Goal: Task Accomplishment & Management: Manage account settings

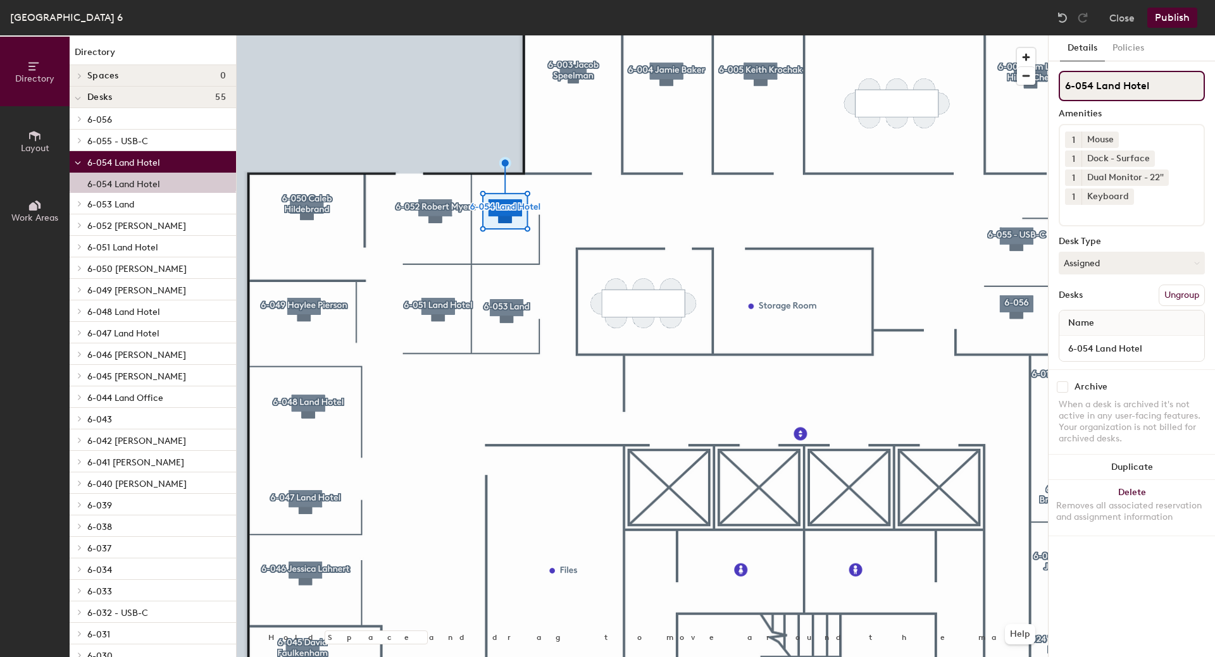
drag, startPoint x: 1123, startPoint y: 88, endPoint x: 1094, endPoint y: 89, distance: 29.1
click at [1094, 89] on input "6-054 Land Hotel" at bounding box center [1132, 86] width 146 height 30
type input "6-054 Hotel"
click at [1130, 265] on button "Assigned" at bounding box center [1132, 263] width 146 height 23
click at [1107, 336] on div "Hoteled" at bounding box center [1122, 340] width 127 height 19
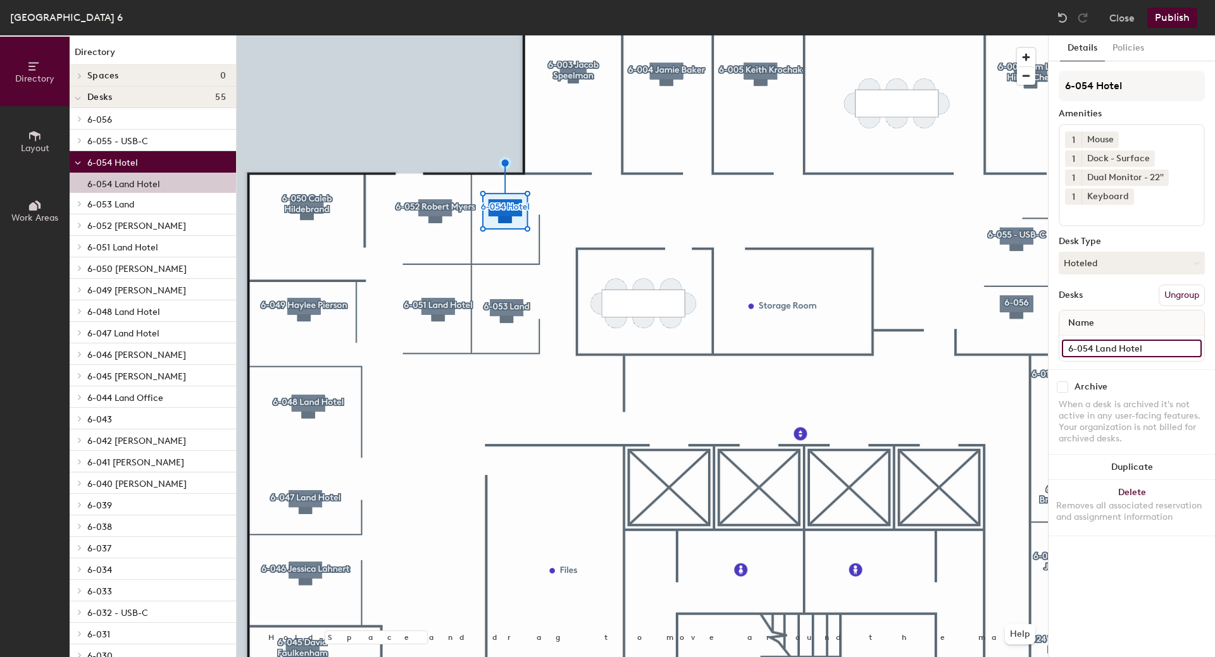
click at [1097, 347] on input "6-054 Land Hotel" at bounding box center [1132, 349] width 140 height 18
click at [1115, 347] on input "6-054 Land Hotel" at bounding box center [1132, 349] width 140 height 18
type input "6-054 Hotel"
click at [1163, 11] on button "Publish" at bounding box center [1172, 18] width 50 height 20
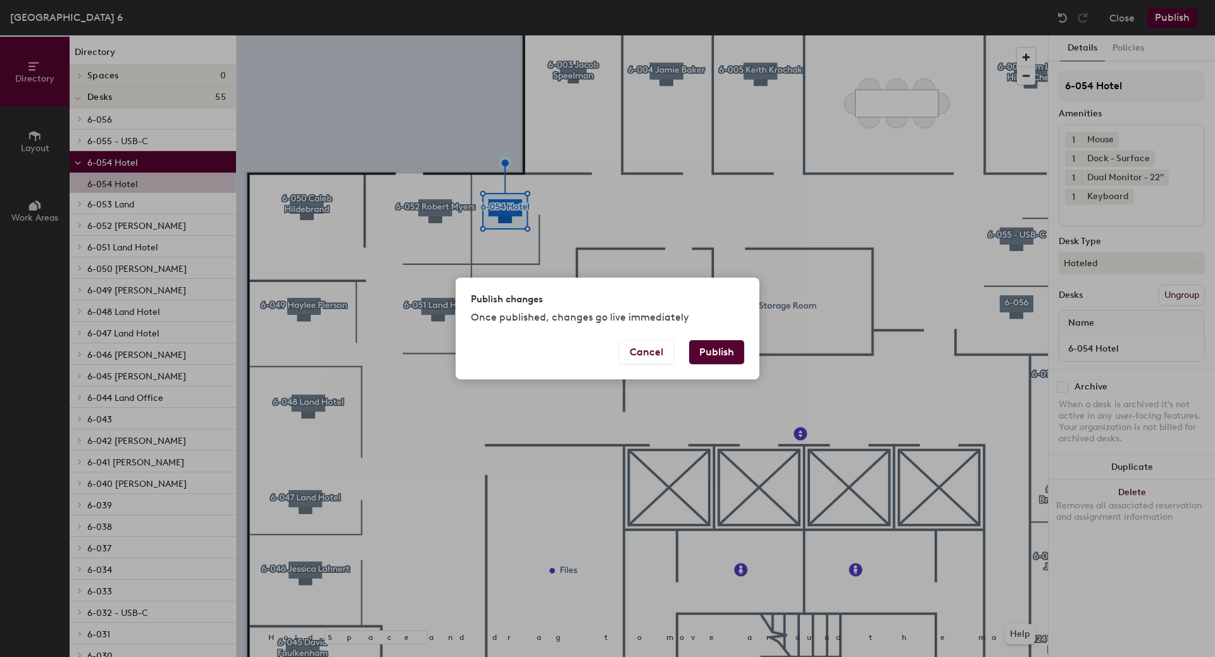
click at [702, 347] on button "Publish" at bounding box center [716, 352] width 55 height 24
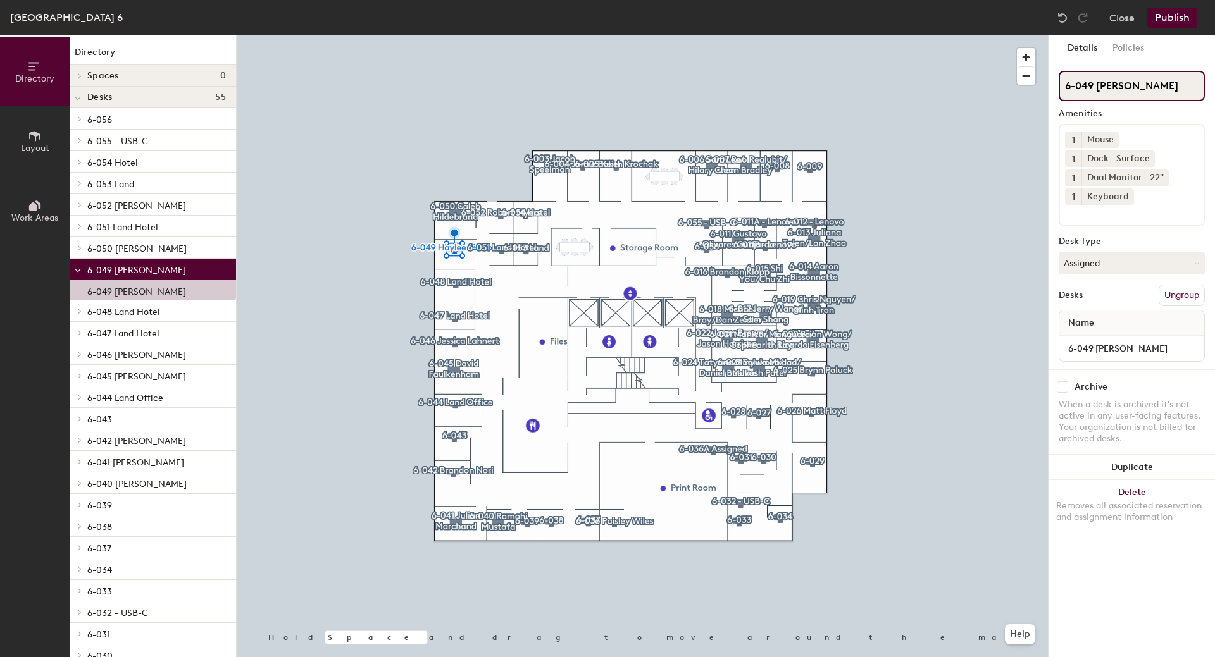
drag, startPoint x: 1099, startPoint y: 86, endPoint x: 1189, endPoint y: 88, distance: 89.9
click at [1189, 88] on input "6-049 [PERSON_NAME]" at bounding box center [1132, 86] width 146 height 30
type input "6-049 Land Hotel"
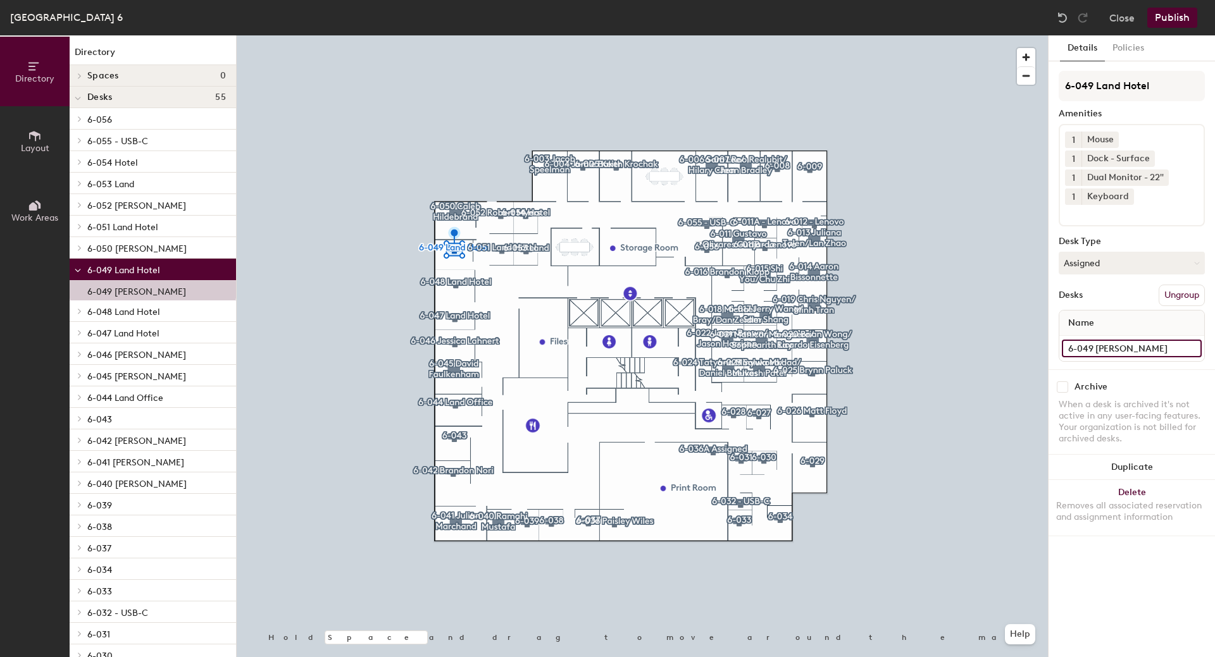
click at [1097, 349] on input "6-049 [PERSON_NAME]" at bounding box center [1132, 349] width 140 height 18
click at [1162, 349] on input "6-049 [PERSON_NAME]" at bounding box center [1132, 349] width 140 height 18
type input "6-049 Land Hotel"
click at [1174, 11] on button "Publish" at bounding box center [1172, 18] width 50 height 20
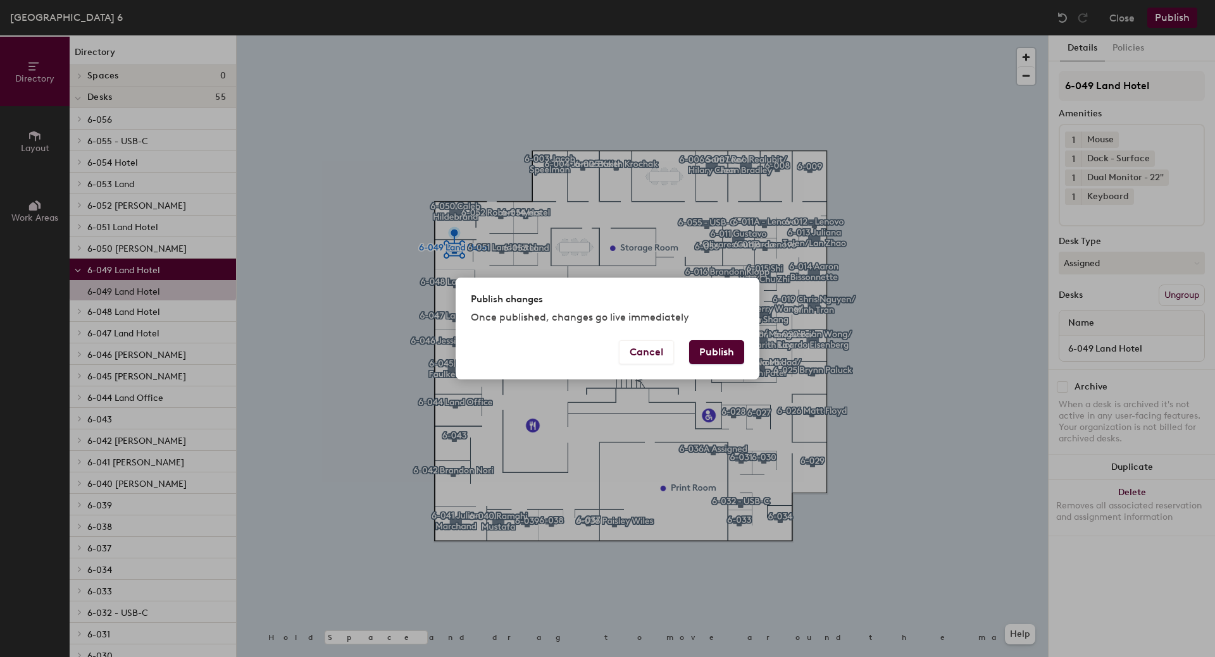
click at [711, 349] on button "Publish" at bounding box center [716, 352] width 55 height 24
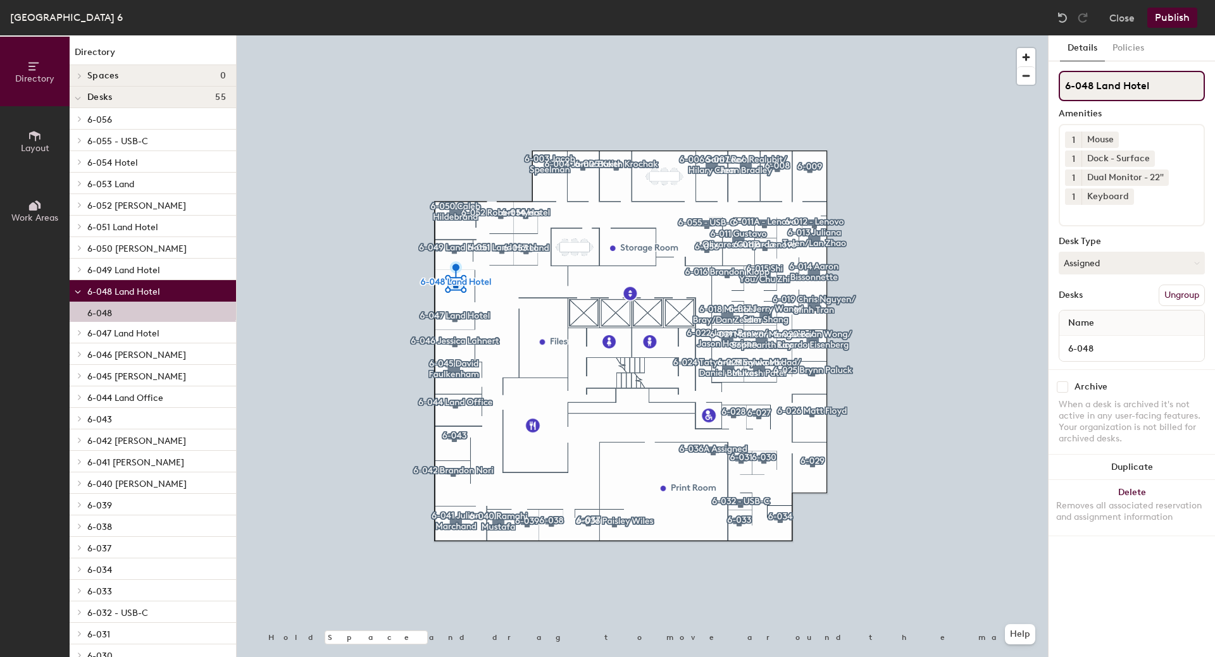
drag, startPoint x: 1097, startPoint y: 87, endPoint x: 1189, endPoint y: 87, distance: 92.4
click at [1189, 87] on input "6-048 Land Hotel" at bounding box center [1132, 86] width 146 height 30
type input "6-048 Jayne MacFarlane"
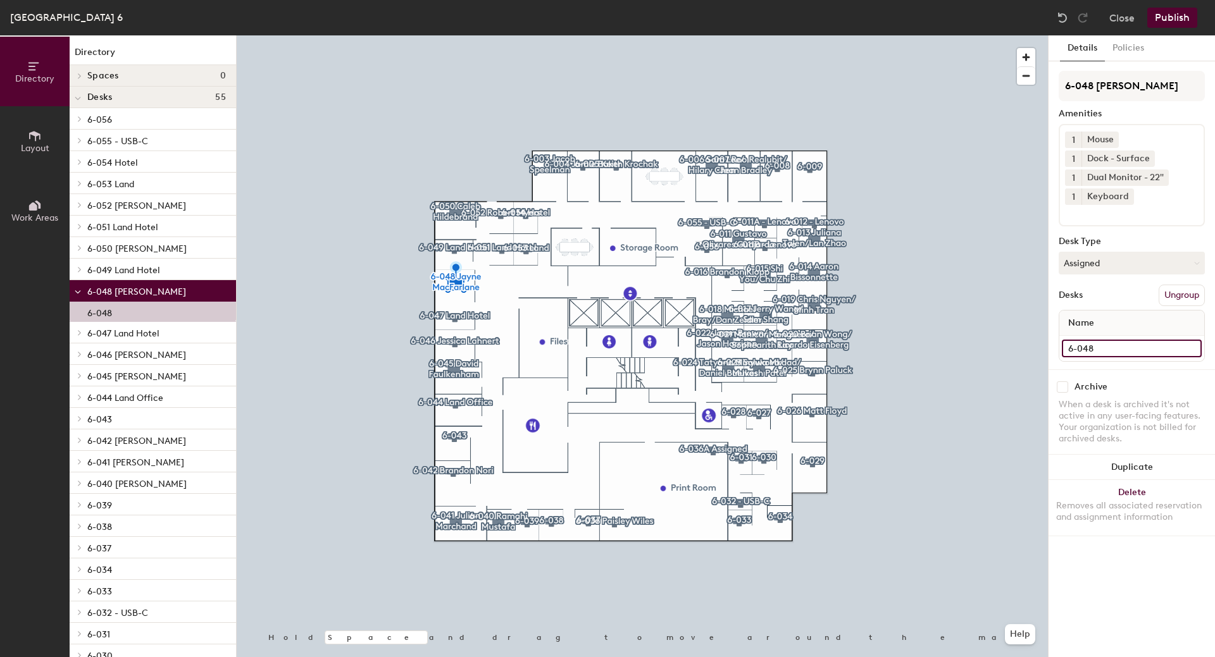
click at [1099, 347] on input "6-048" at bounding box center [1132, 349] width 140 height 18
click at [1103, 347] on input "6-048" at bounding box center [1132, 349] width 140 height 18
type input "6-048 Jayne MacFarlane"
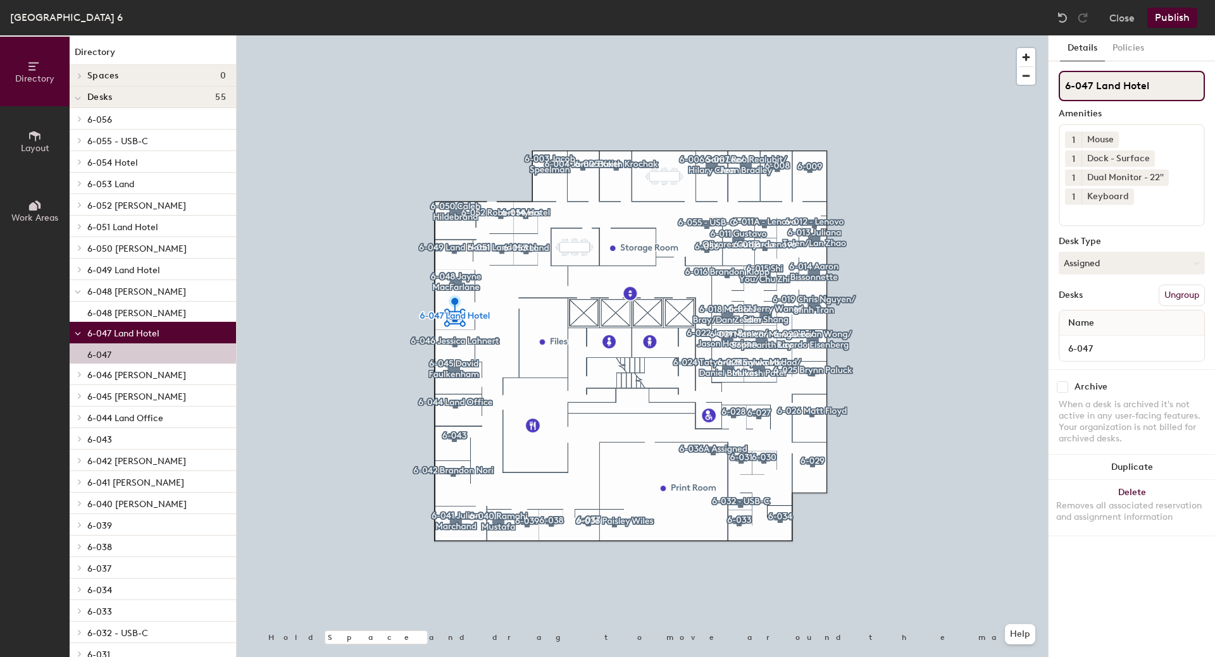
click at [1095, 84] on input "6-047 Land Hotel" at bounding box center [1132, 86] width 146 height 30
drag, startPoint x: 1097, startPoint y: 85, endPoint x: 1170, endPoint y: 78, distance: 73.7
click at [1173, 84] on input "6-047 Land Hotel" at bounding box center [1132, 86] width 146 height 30
type input "6-047 Robert Myers"
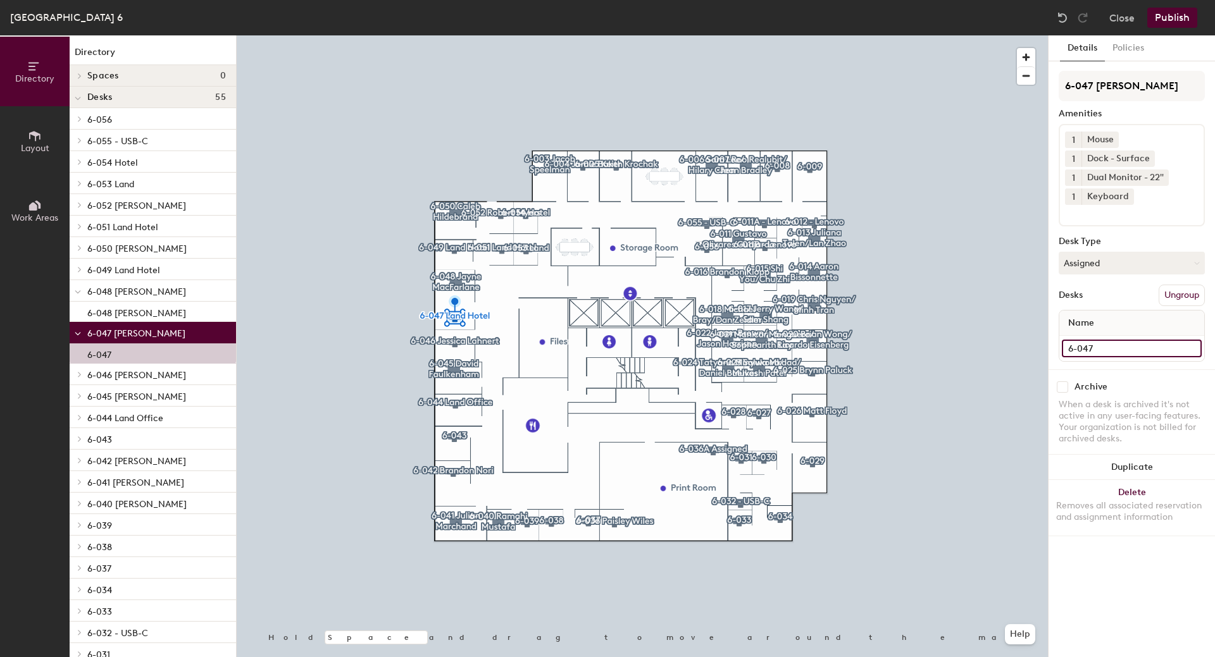
click at [1097, 349] on input "6-047" at bounding box center [1132, 349] width 140 height 18
click at [1106, 349] on input "6-047" at bounding box center [1132, 349] width 140 height 18
click at [1099, 349] on input "6-047 rober Myers" at bounding box center [1132, 349] width 140 height 18
click at [1102, 347] on input "6-047 rober Myers" at bounding box center [1132, 349] width 140 height 18
type input "6-047 Robert Myers"
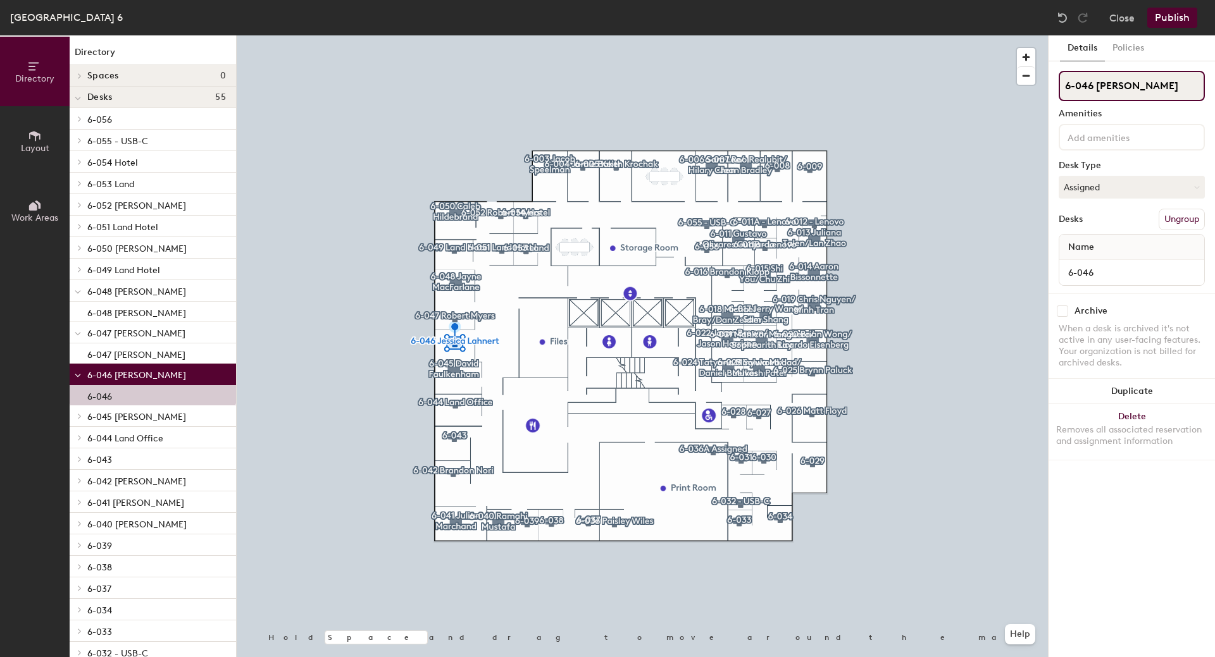
drag, startPoint x: 1097, startPoint y: 87, endPoint x: 1171, endPoint y: 92, distance: 74.2
click at [1171, 92] on input "6-046 [PERSON_NAME]" at bounding box center [1132, 86] width 146 height 30
type input "6-046 Land Hotel"
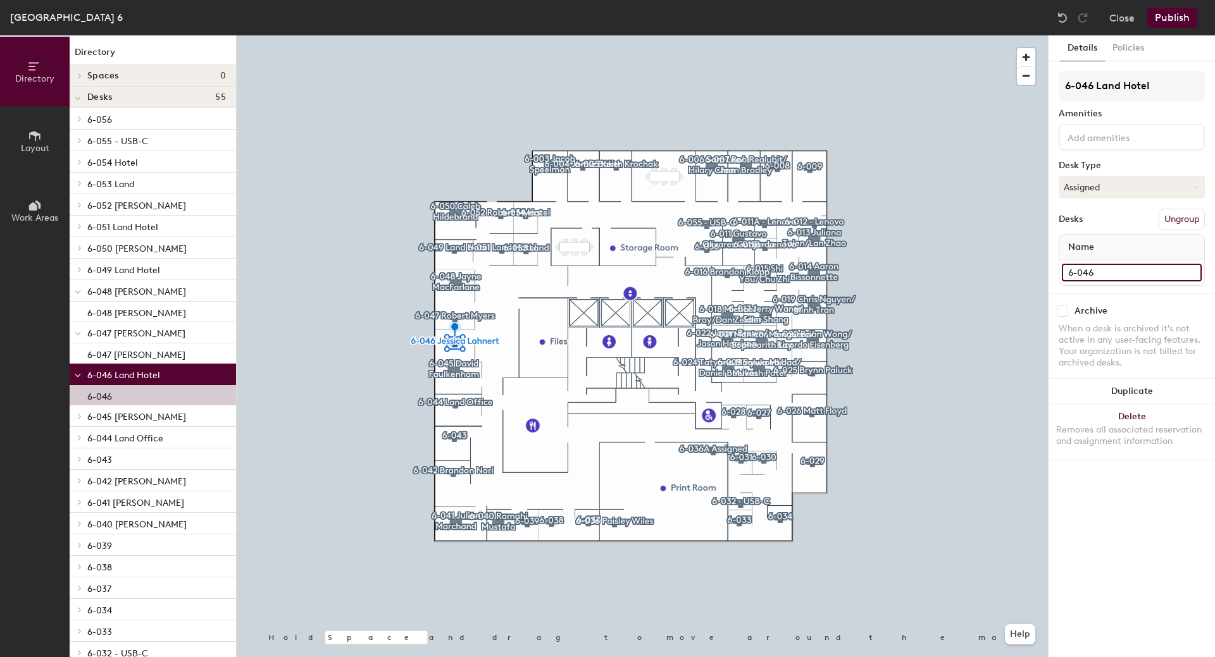
click at [1083, 273] on input "6-046" at bounding box center [1132, 273] width 140 height 18
click at [1127, 280] on input "6-046" at bounding box center [1132, 273] width 140 height 18
type input "6-046 Land Hotel"
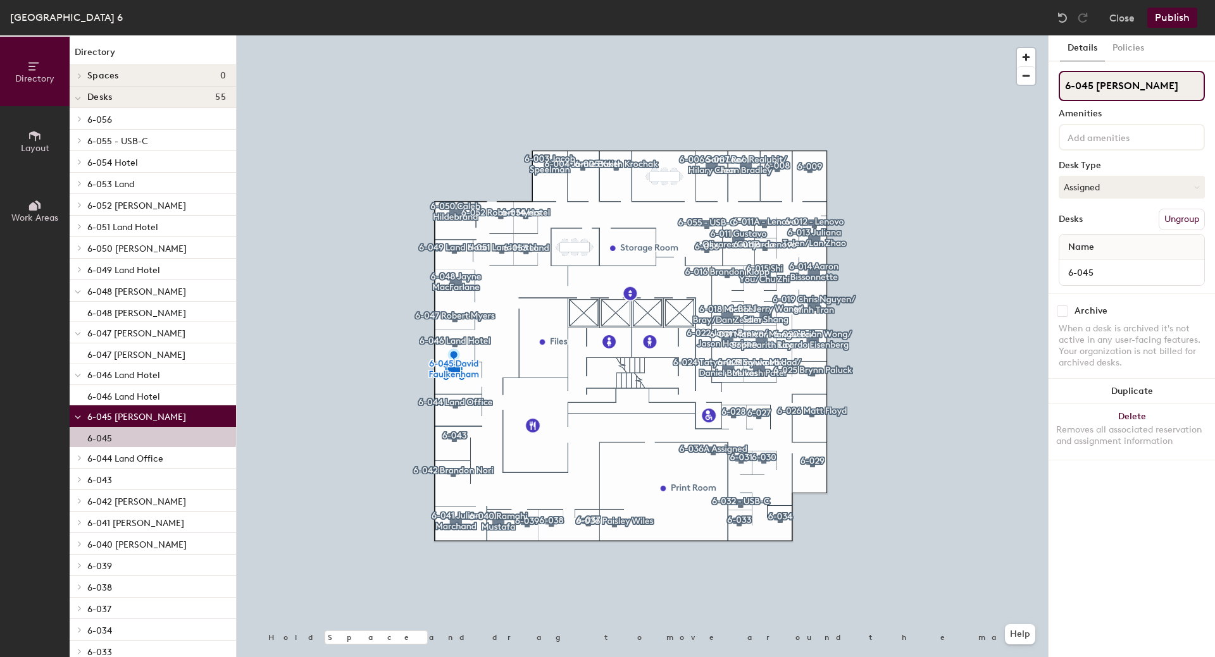
click at [1102, 82] on input "6-045 [PERSON_NAME]" at bounding box center [1132, 86] width 146 height 30
drag, startPoint x: 1096, startPoint y: 89, endPoint x: 1221, endPoint y: 90, distance: 125.3
click at [1214, 90] on html "Skip navigation Schedule Office People Analytics Visits Deliveries Services Man…" at bounding box center [607, 328] width 1215 height 657
type input "6-045 Land Office"
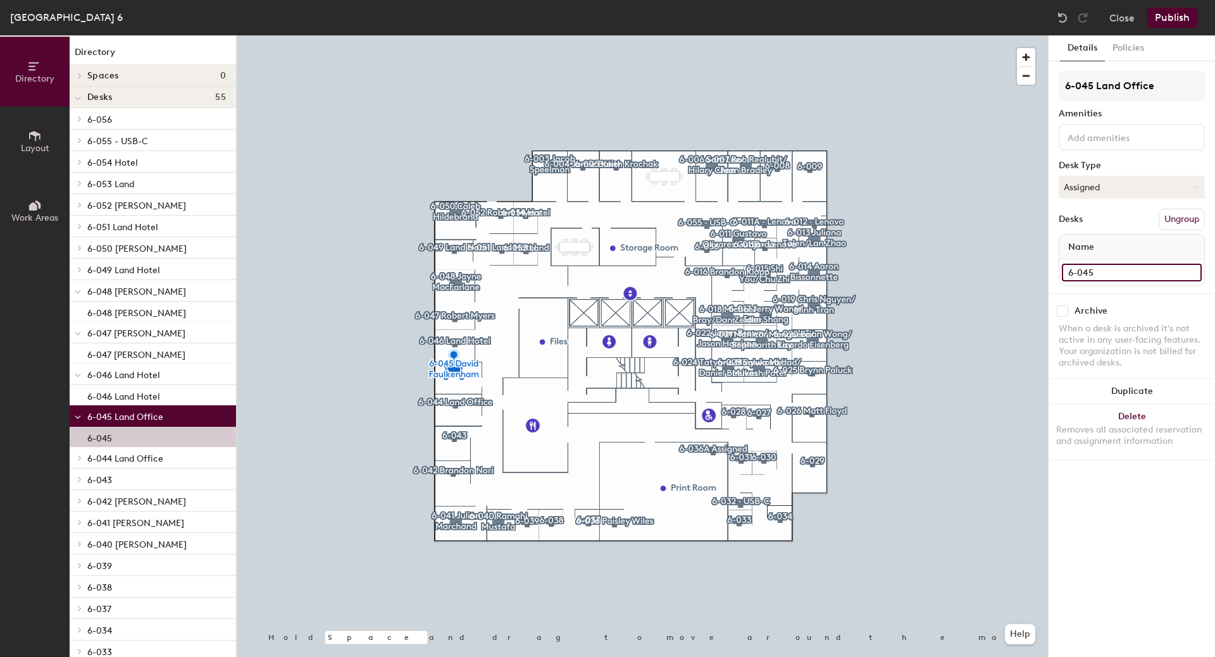
click at [1160, 276] on input "6-045" at bounding box center [1132, 273] width 140 height 18
click at [1126, 278] on input "6-045" at bounding box center [1132, 273] width 140 height 18
type input "6-045 Land Office"
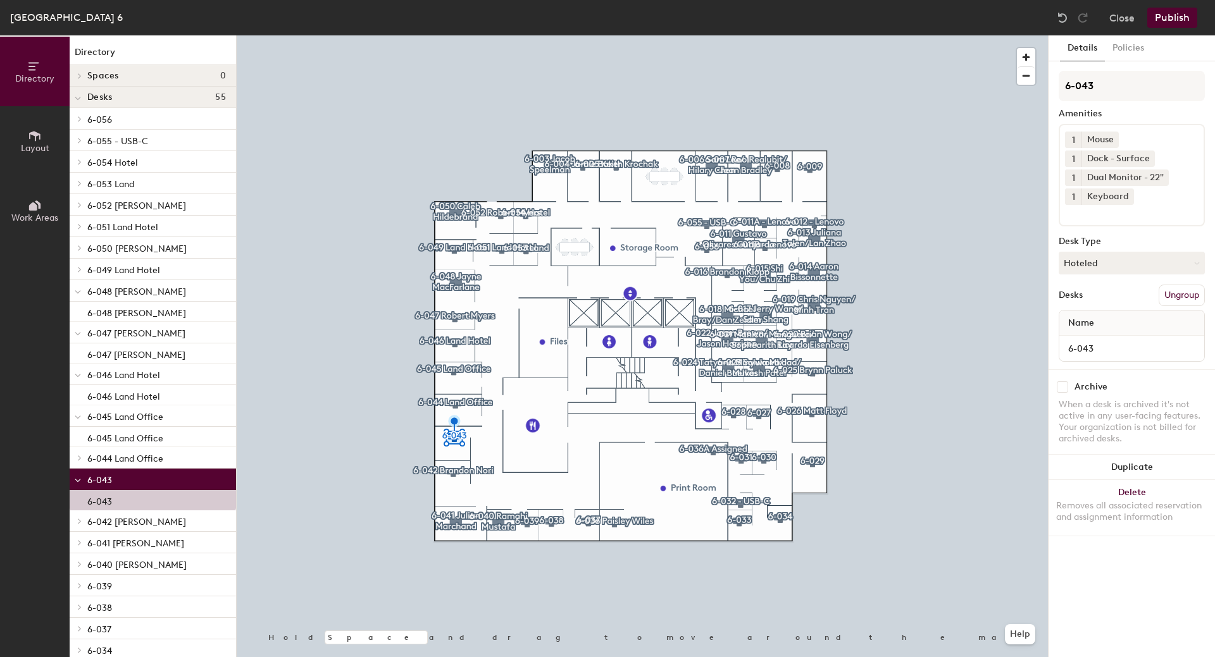
click at [1146, 261] on button "Hoteled" at bounding box center [1132, 263] width 146 height 23
click at [1114, 305] on div "Assigned" at bounding box center [1122, 302] width 127 height 19
click at [1122, 90] on input "6-043" at bounding box center [1132, 86] width 146 height 30
type input "6-043 Haylee Pierson"
click at [1110, 351] on input "6-043" at bounding box center [1132, 349] width 140 height 18
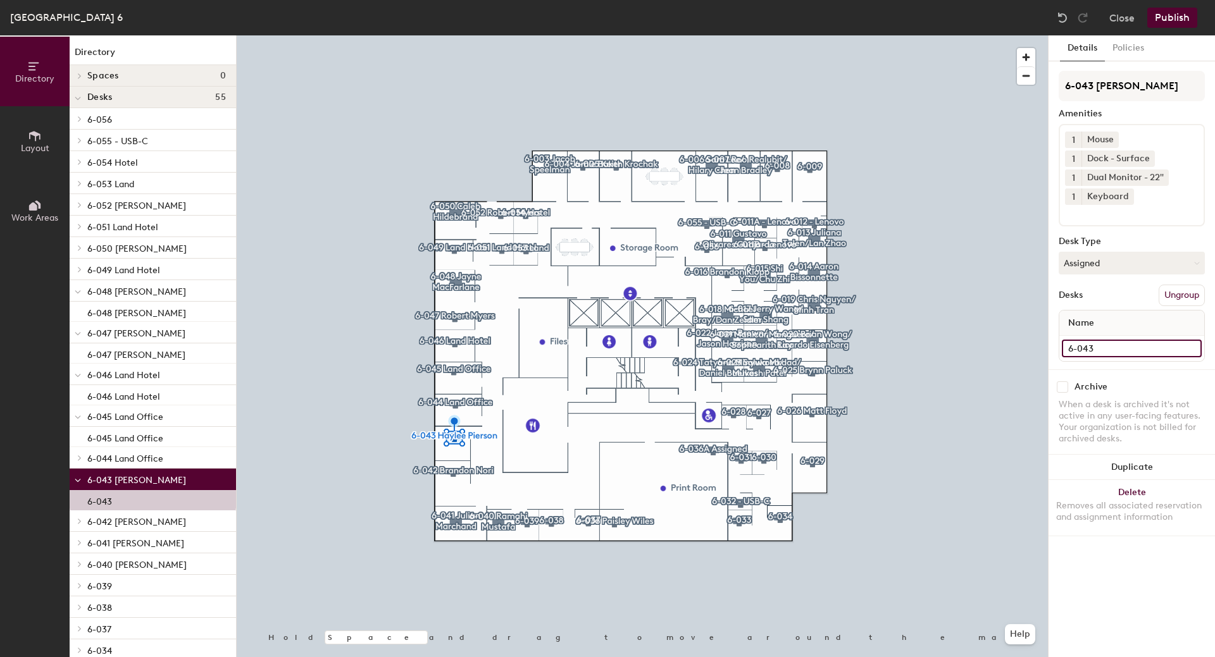
click at [1116, 347] on input "6-043" at bounding box center [1132, 349] width 140 height 18
type input "6-043 Haylee Pierson"
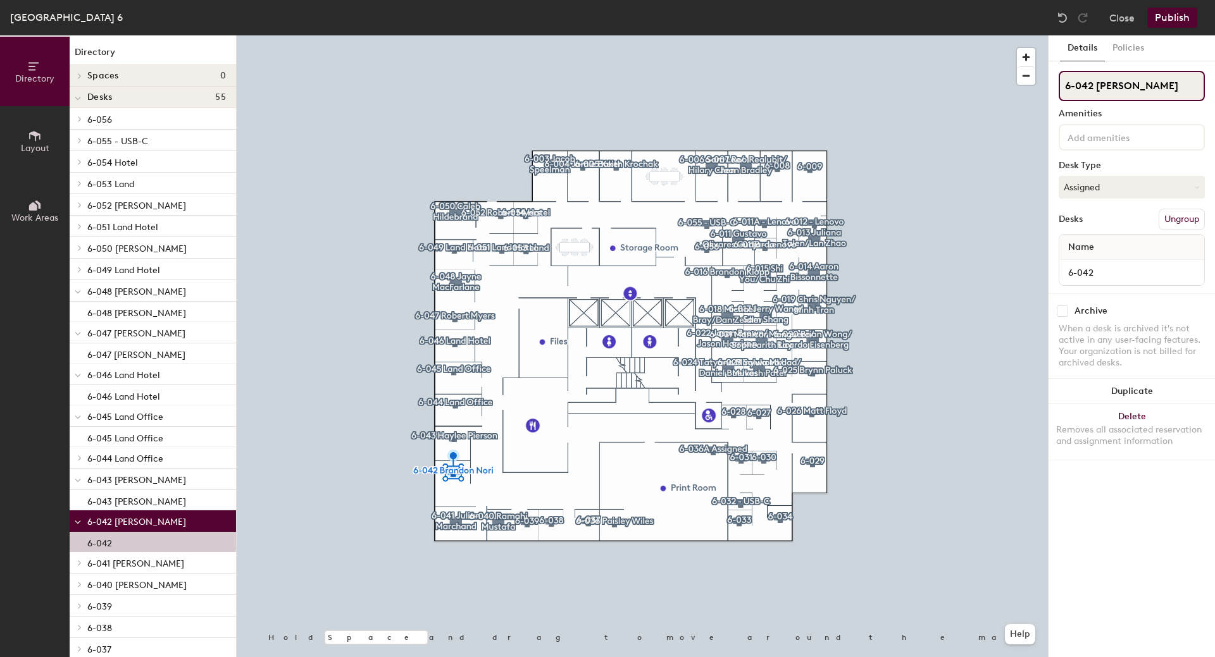
drag, startPoint x: 1112, startPoint y: 86, endPoint x: 1164, endPoint y: 86, distance: 52.5
click at [1164, 86] on input "6-042 [PERSON_NAME]" at bounding box center [1132, 86] width 146 height 30
type input "6-042 Jessica Lahnert"
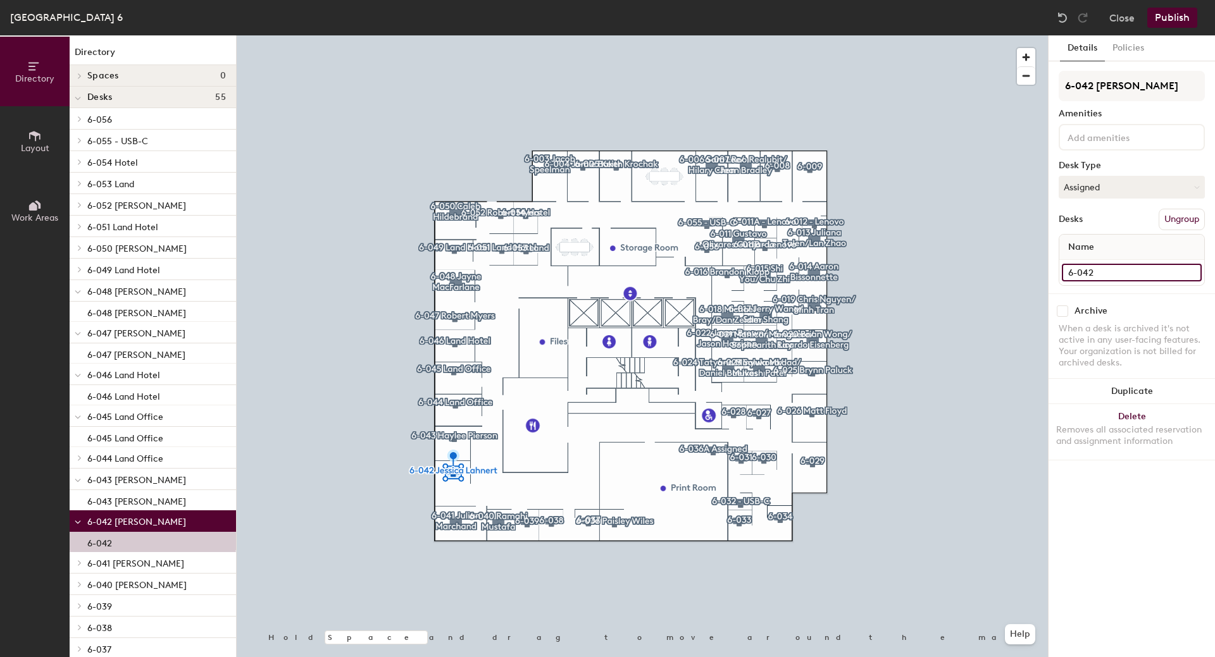
click at [1140, 274] on input "6-042" at bounding box center [1132, 273] width 140 height 18
click at [1126, 270] on input "6-042" at bounding box center [1132, 273] width 140 height 18
type input "6-042"
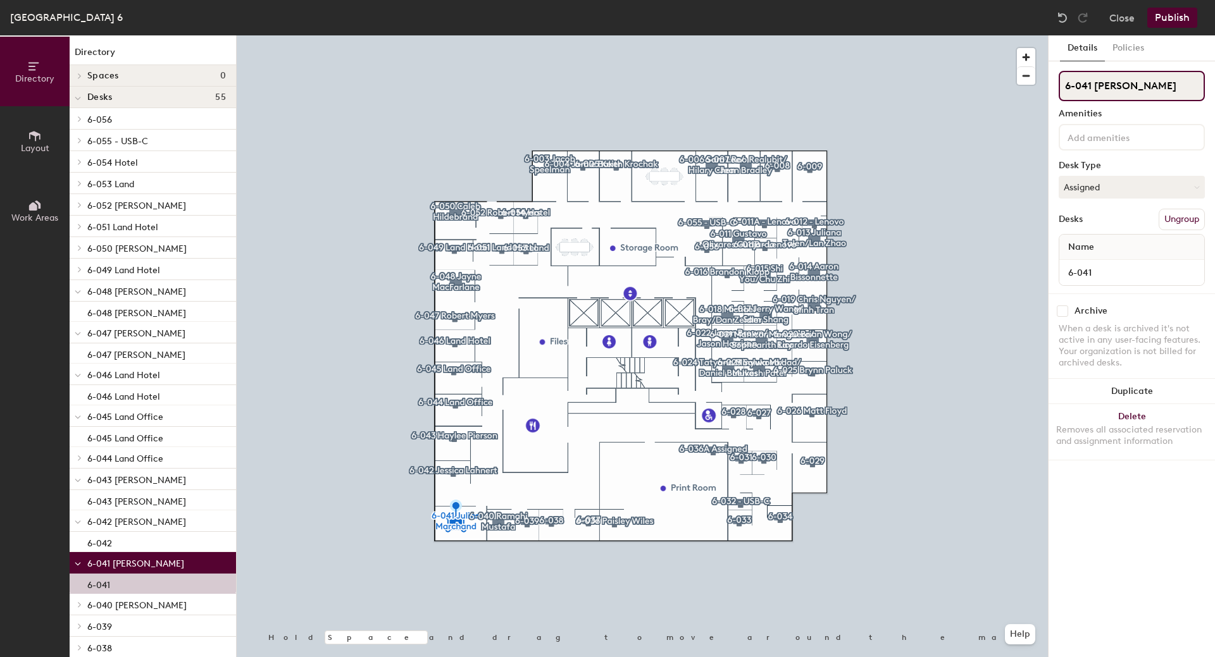
drag, startPoint x: 1097, startPoint y: 87, endPoint x: 1199, endPoint y: 87, distance: 102.5
click at [1199, 87] on input "6-041 [PERSON_NAME]" at bounding box center [1132, 86] width 146 height 30
type input "6-041 David Faulkenham"
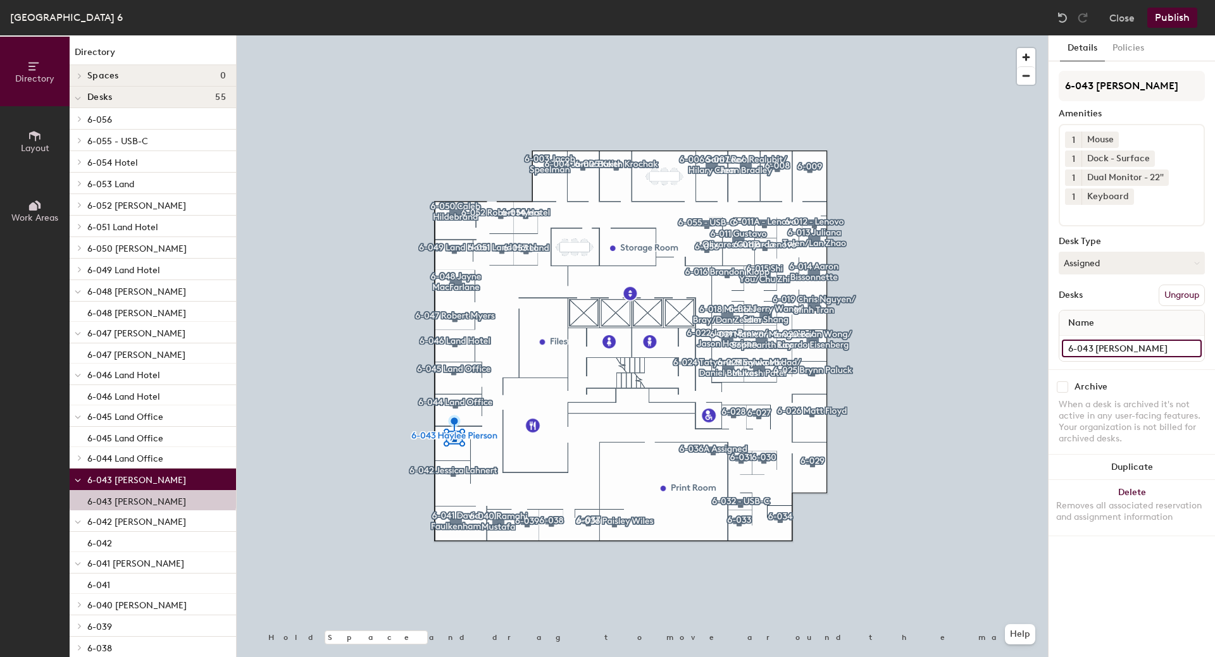
click at [1098, 346] on input "6-043 Haylee Pierson" at bounding box center [1132, 349] width 140 height 18
click at [1152, 349] on input "6-043 Haylee Pierson" at bounding box center [1132, 349] width 140 height 18
click at [1169, 349] on input "6-043 Haylee Pierson" at bounding box center [1132, 349] width 140 height 18
type input "6-043"
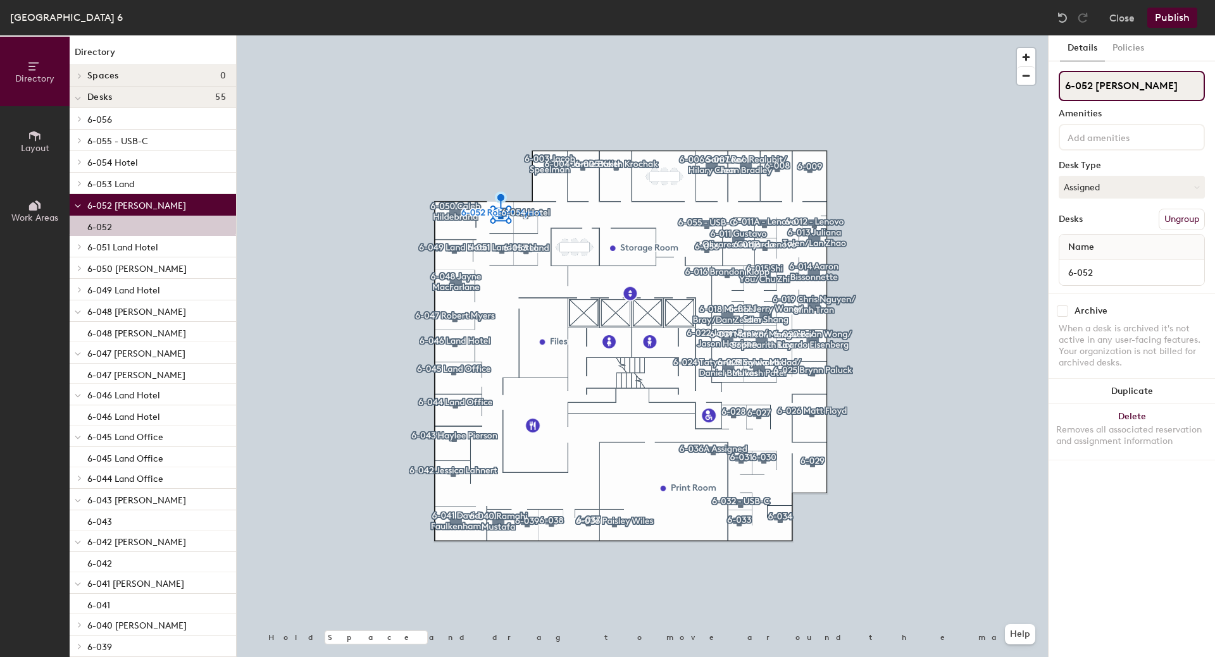
click at [1107, 85] on input "6-052 [PERSON_NAME]" at bounding box center [1132, 86] width 146 height 30
drag, startPoint x: 1097, startPoint y: 84, endPoint x: 1188, endPoint y: 85, distance: 91.8
click at [1188, 85] on input "6-052 [PERSON_NAME]" at bounding box center [1132, 86] width 146 height 30
click at [1129, 190] on button "Assigned" at bounding box center [1132, 187] width 146 height 23
click at [1098, 266] on div "Hoteled" at bounding box center [1122, 264] width 127 height 19
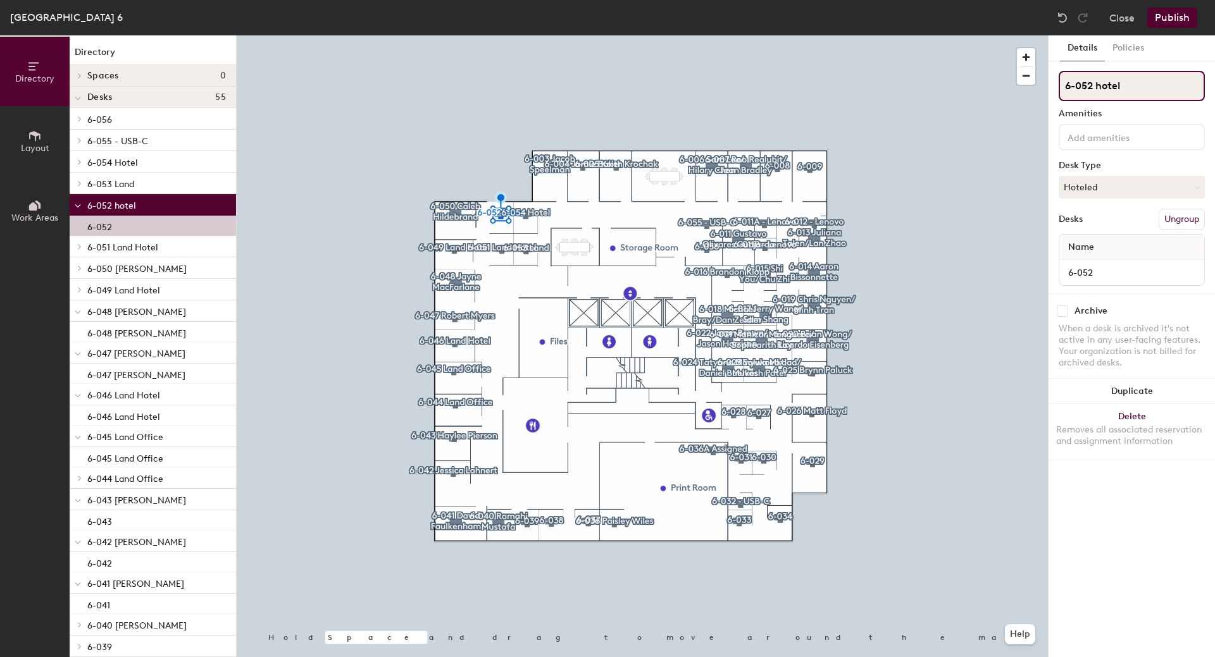
click at [1102, 88] on input "6-052 hotel" at bounding box center [1132, 86] width 146 height 30
type input "6-052 Hotel"
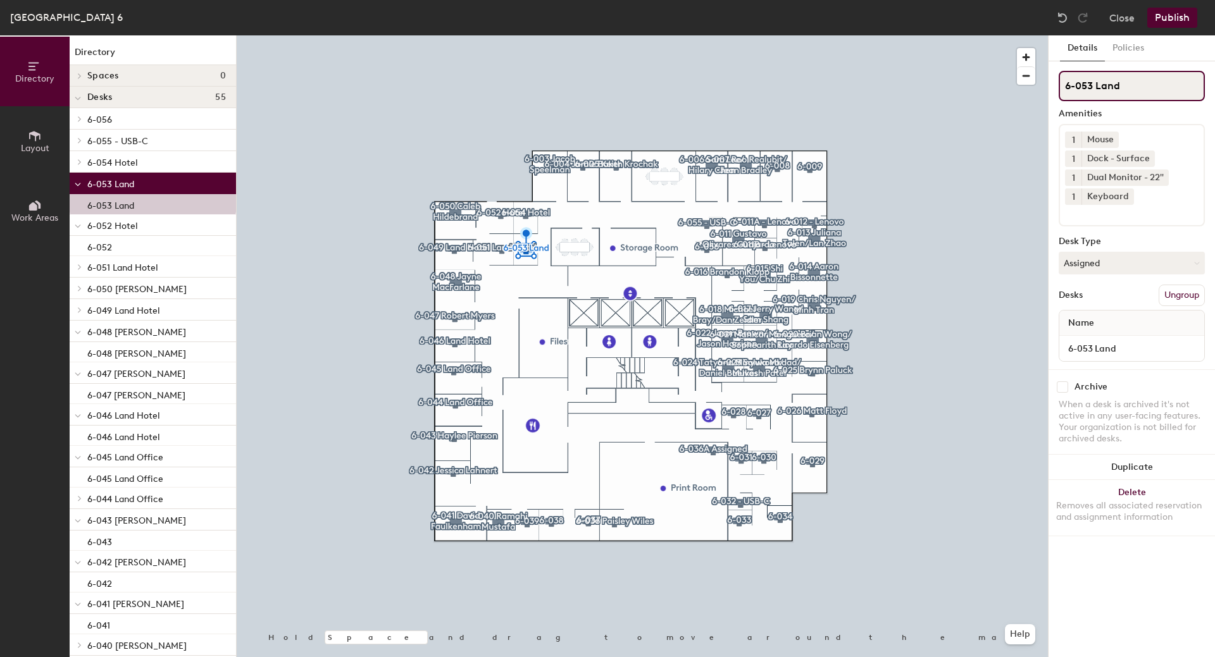
click at [1106, 85] on input "6-053 Land" at bounding box center [1132, 86] width 146 height 30
click at [1097, 85] on input "6-053 Land" at bounding box center [1132, 86] width 146 height 30
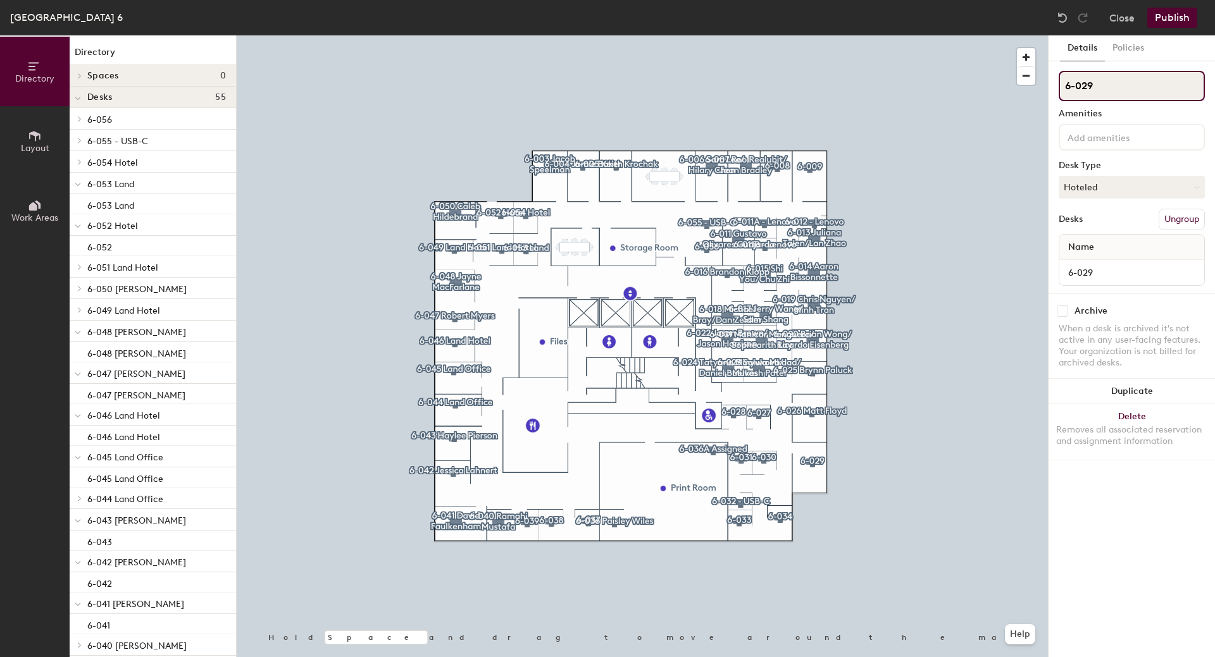
click at [1111, 86] on input "6-029" at bounding box center [1132, 86] width 146 height 30
type input "6-029 Julian Marchand"
click at [1122, 185] on button "Hoteled" at bounding box center [1132, 187] width 146 height 23
click at [1090, 225] on div "Assigned" at bounding box center [1122, 226] width 127 height 19
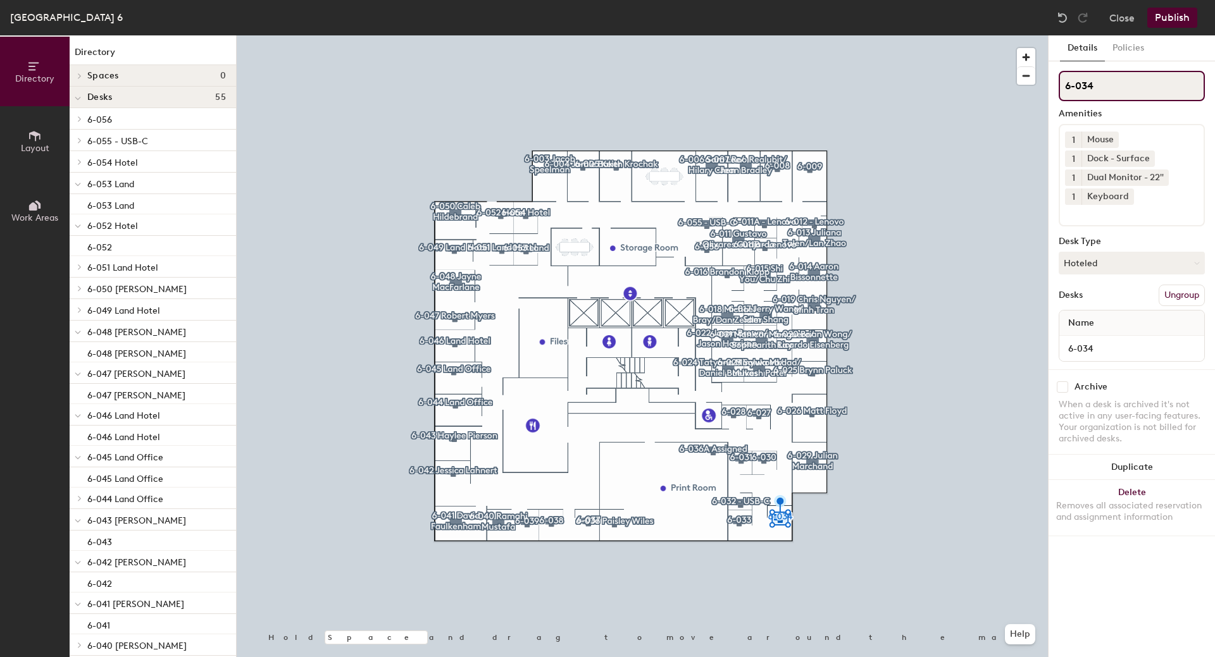
click at [1140, 82] on input "6-034" at bounding box center [1132, 86] width 146 height 30
type input "6-034 Brandon Nori"
click at [1104, 265] on button "Hoteled" at bounding box center [1132, 263] width 146 height 23
click at [1097, 301] on div "Assigned" at bounding box center [1122, 302] width 127 height 19
click at [1166, 21] on button "Publish" at bounding box center [1172, 18] width 50 height 20
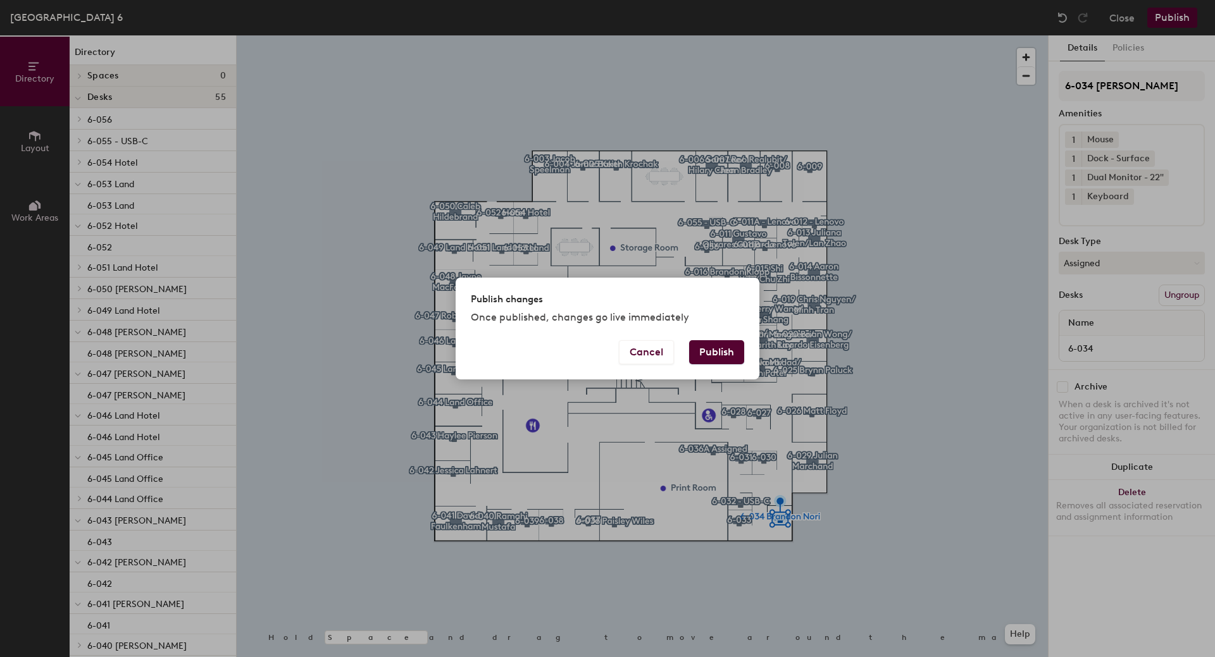
click at [711, 359] on button "Publish" at bounding box center [716, 352] width 55 height 24
